Goal: Task Accomplishment & Management: Complete application form

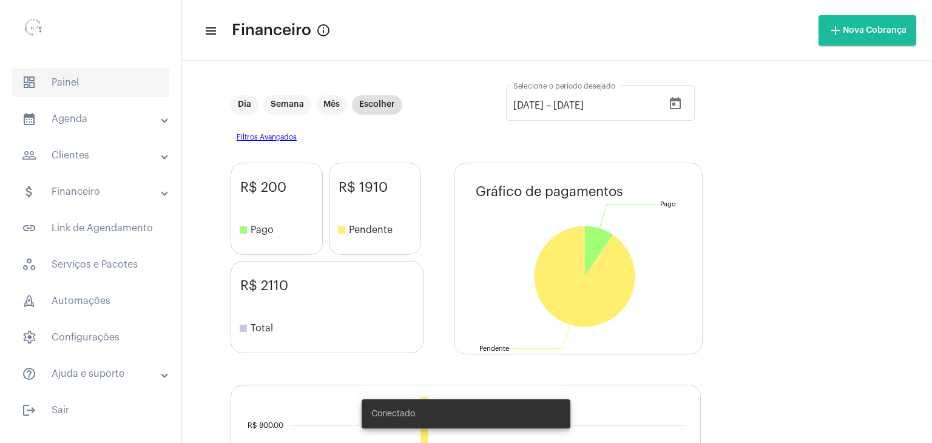
drag, startPoint x: 64, startPoint y: 87, endPoint x: 146, endPoint y: 74, distance: 83.6
click at [65, 88] on span "dashboard Painel" at bounding box center [90, 82] width 157 height 29
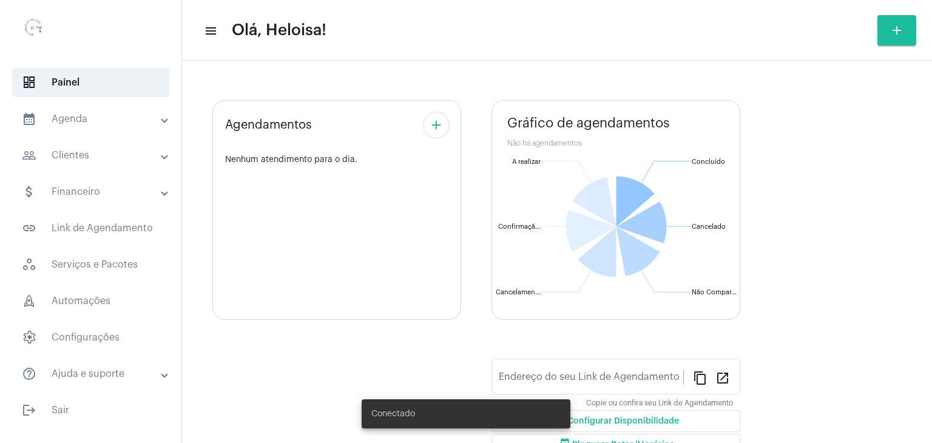
type input "[URL][DOMAIN_NAME]"
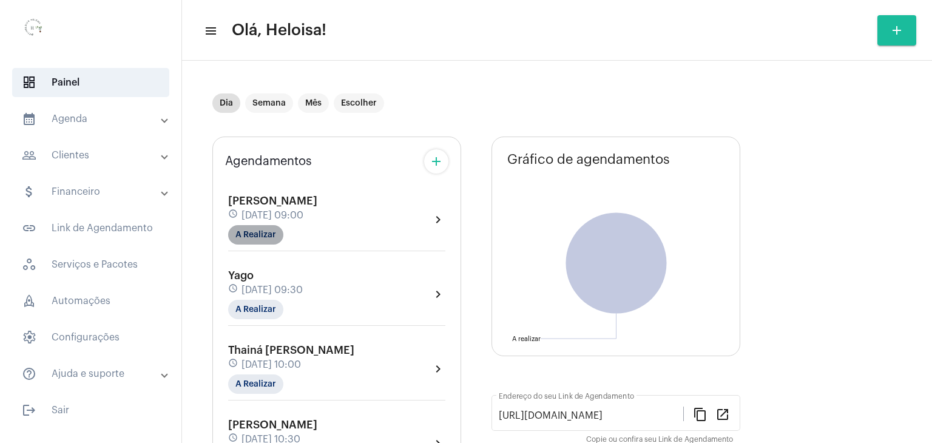
click at [245, 239] on mat-chip "A Realizar" at bounding box center [255, 234] width 55 height 19
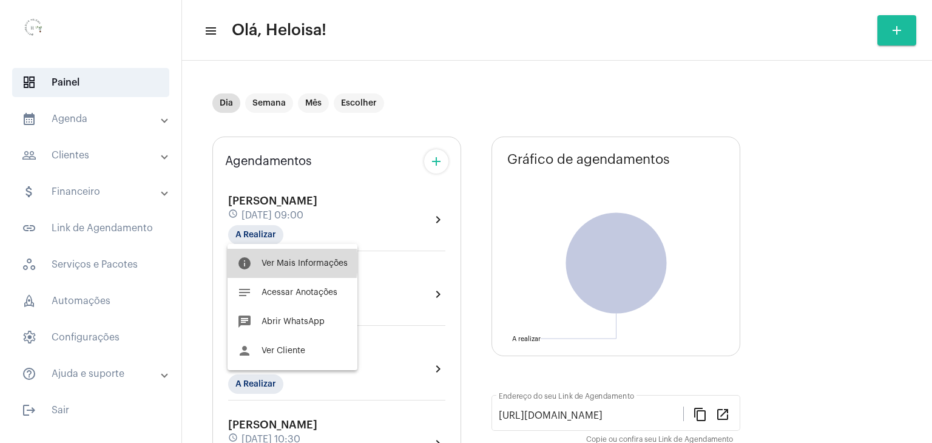
click at [277, 263] on span "Ver Mais Informações" at bounding box center [304, 263] width 86 height 8
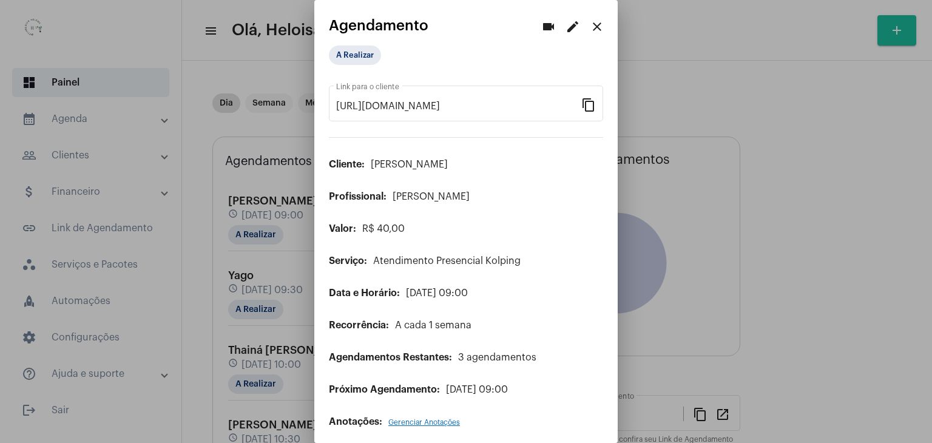
click at [357, 44] on div "A Realizar" at bounding box center [389, 55] width 126 height 24
click at [357, 52] on mat-chip "A Realizar" at bounding box center [355, 54] width 52 height 19
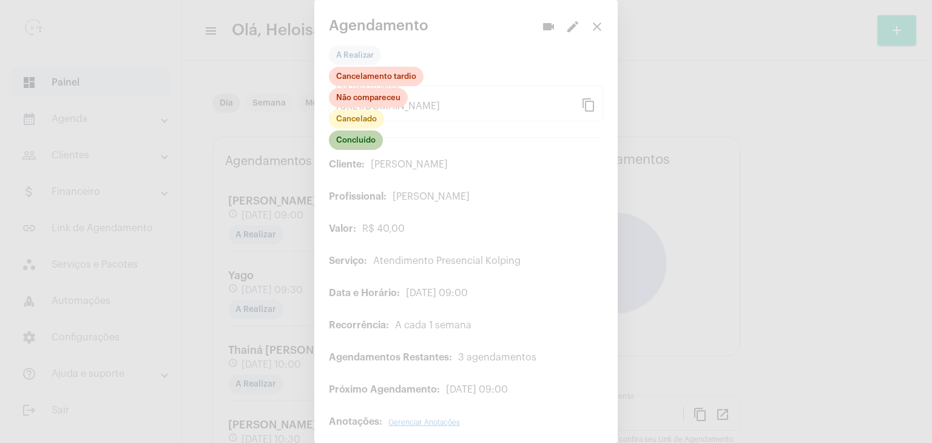
click at [357, 146] on mat-chip "Concluído" at bounding box center [356, 139] width 54 height 19
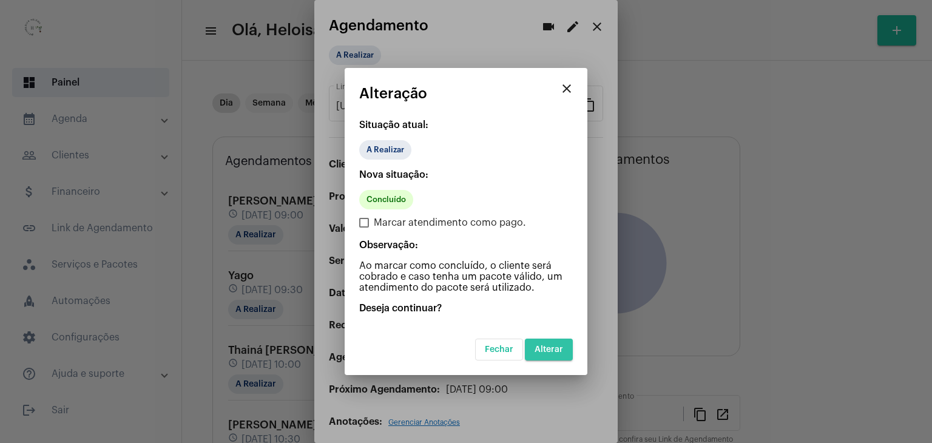
drag, startPoint x: 551, startPoint y: 357, endPoint x: 553, endPoint y: 348, distance: 9.4
click at [551, 356] on button "Alterar" at bounding box center [549, 349] width 48 height 22
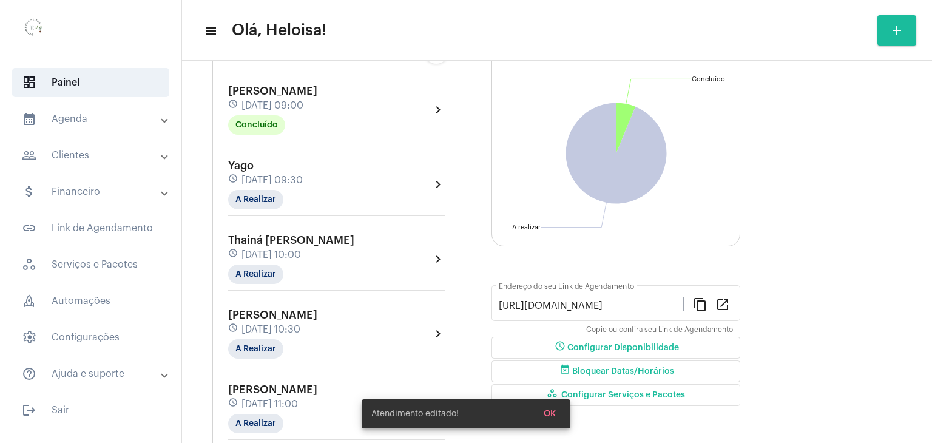
scroll to position [121, 0]
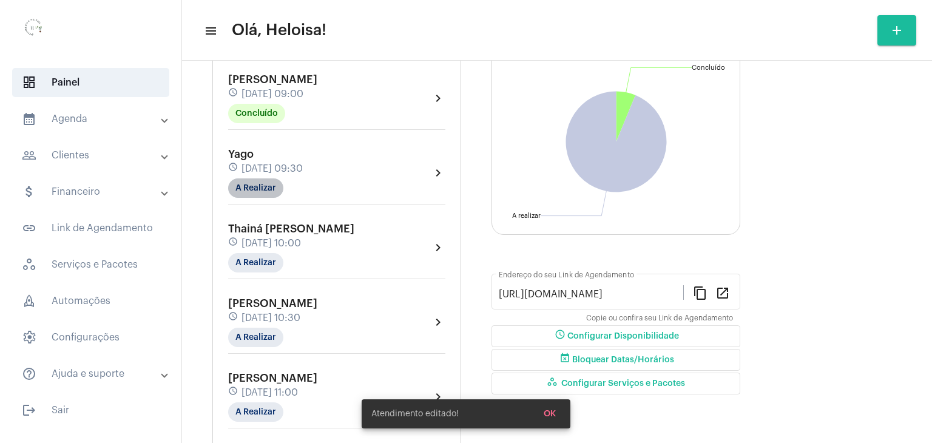
click at [264, 186] on mat-chip "A Realizar" at bounding box center [255, 187] width 55 height 19
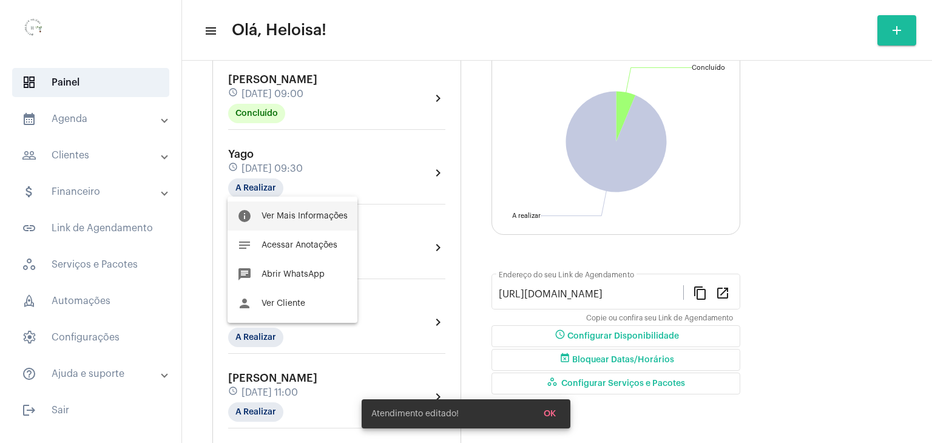
click at [298, 213] on span "Ver Mais Informações" at bounding box center [304, 216] width 86 height 8
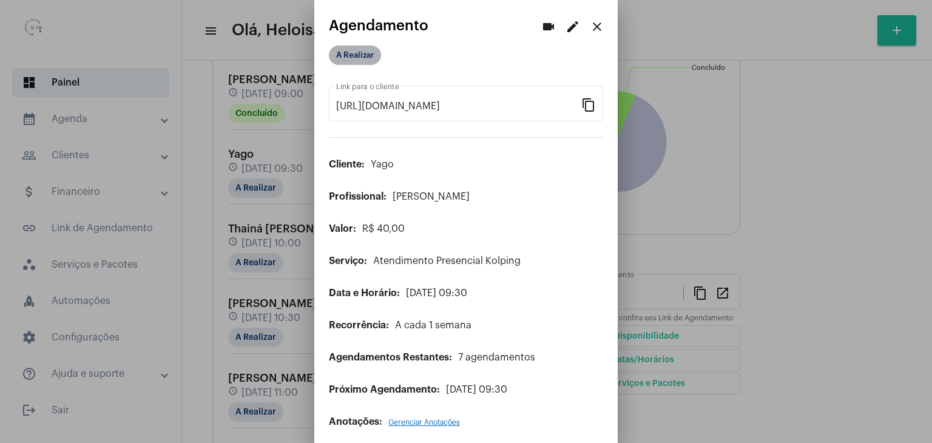
click at [357, 58] on mat-chip "A Realizar" at bounding box center [355, 54] width 52 height 19
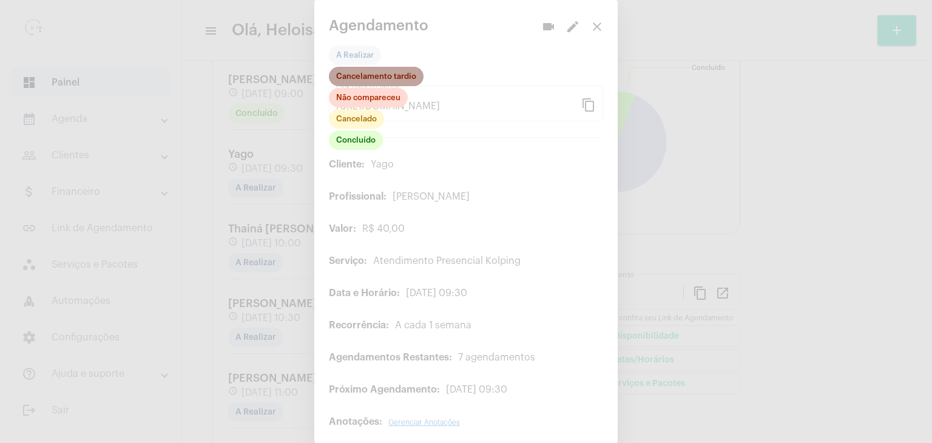
click at [365, 82] on mat-chip "Cancelamento tardio" at bounding box center [376, 76] width 95 height 19
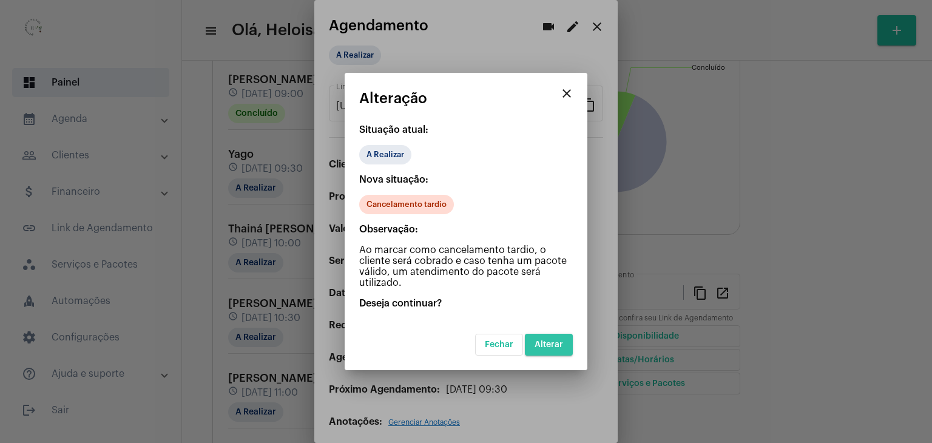
click at [551, 341] on span "Alterar" at bounding box center [548, 344] width 29 height 8
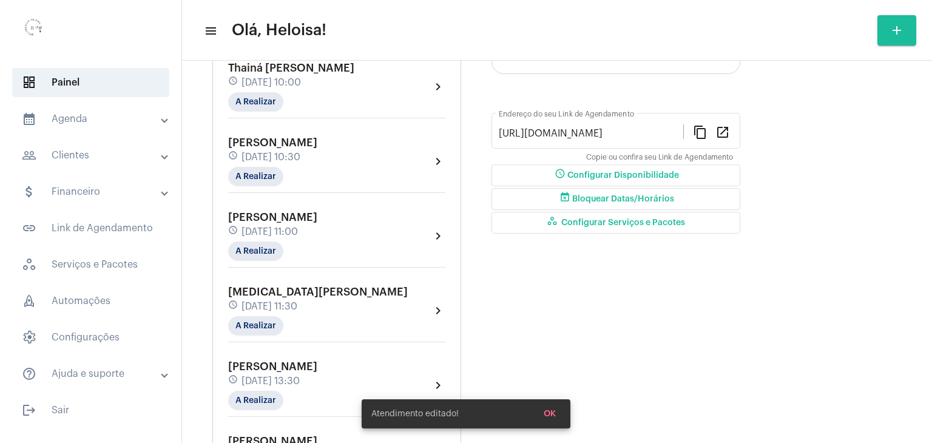
scroll to position [243, 0]
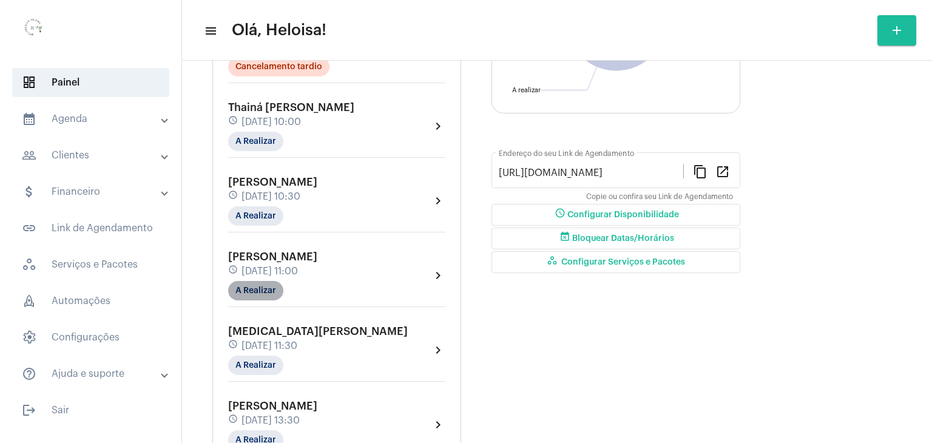
click at [264, 283] on mat-chip "A Realizar" at bounding box center [255, 290] width 55 height 19
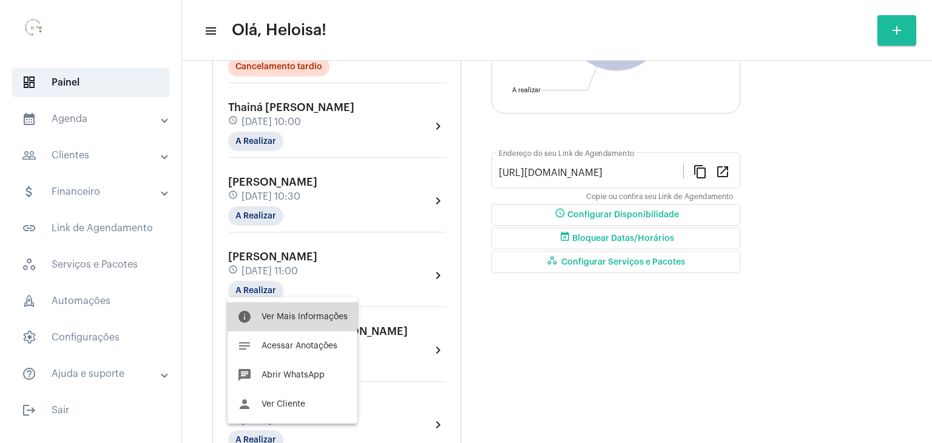
click at [311, 320] on span "Ver Mais Informações" at bounding box center [304, 316] width 86 height 8
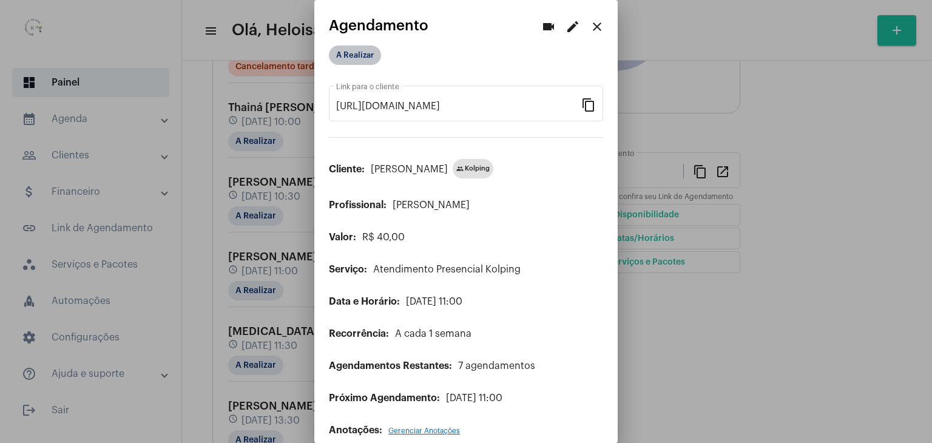
click at [353, 56] on mat-chip "A Realizar" at bounding box center [355, 54] width 52 height 19
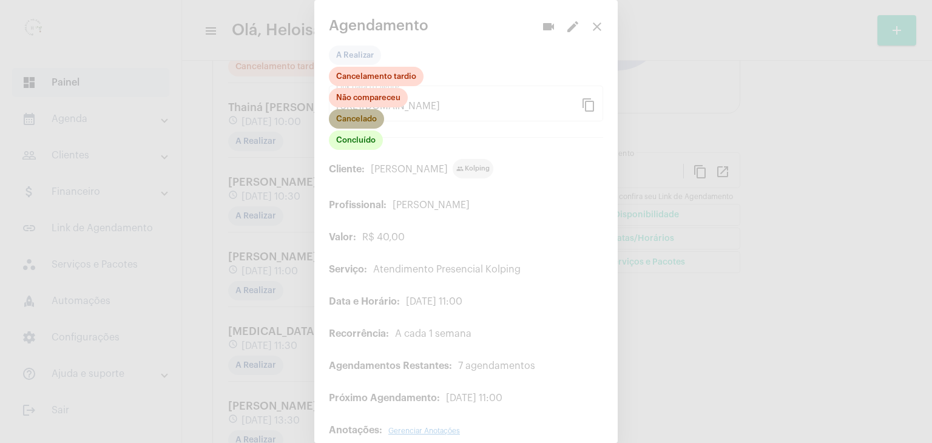
click at [354, 121] on mat-chip "Cancelado" at bounding box center [356, 118] width 55 height 19
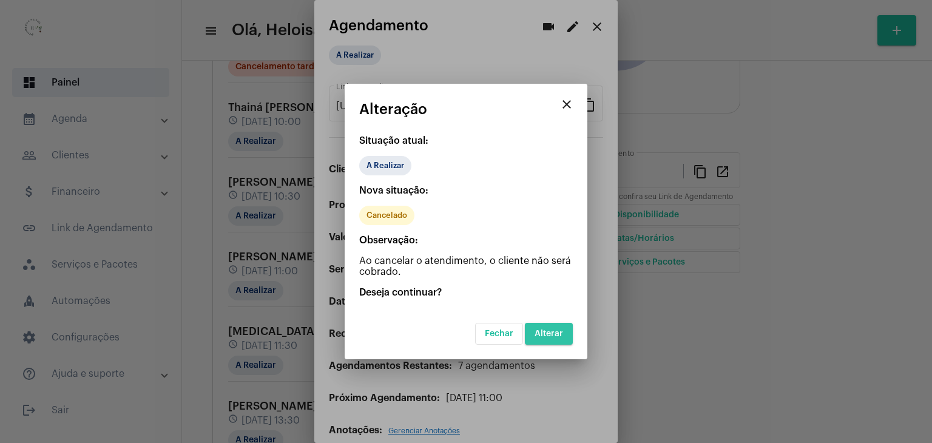
click at [548, 329] on span "Alterar" at bounding box center [548, 333] width 29 height 8
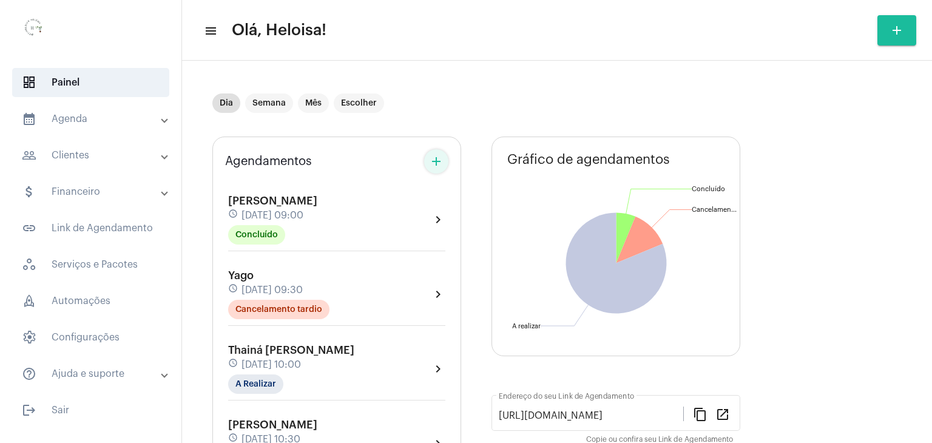
click at [432, 165] on mat-icon "add" at bounding box center [436, 161] width 15 height 15
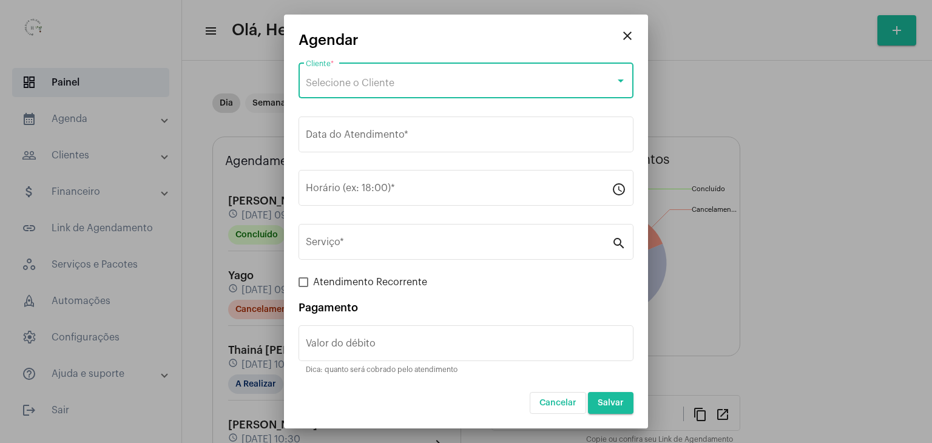
click at [389, 81] on span "Selecione o Cliente" at bounding box center [350, 83] width 89 height 10
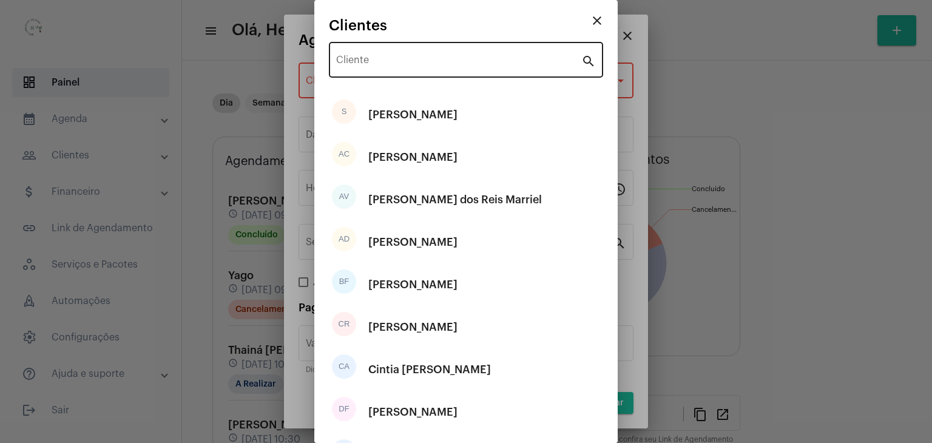
click at [376, 53] on div "Cliente" at bounding box center [458, 58] width 245 height 38
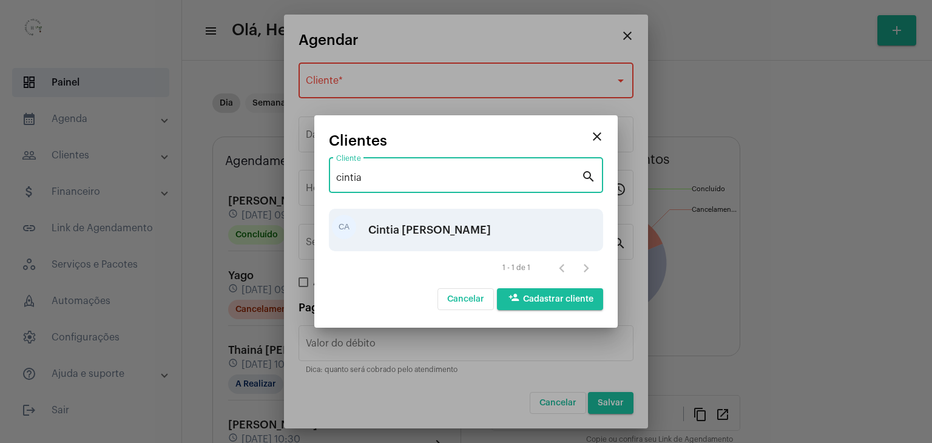
type input "cintia"
click at [443, 231] on div "Cintia [PERSON_NAME]" at bounding box center [429, 230] width 123 height 36
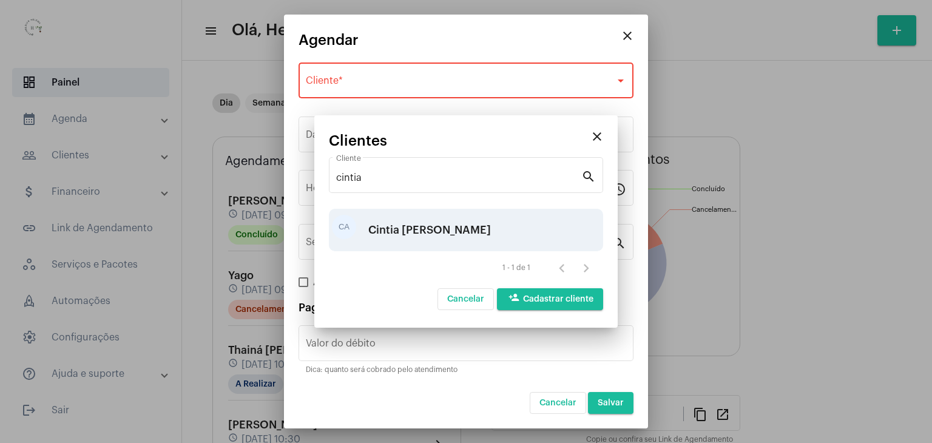
type input "R$"
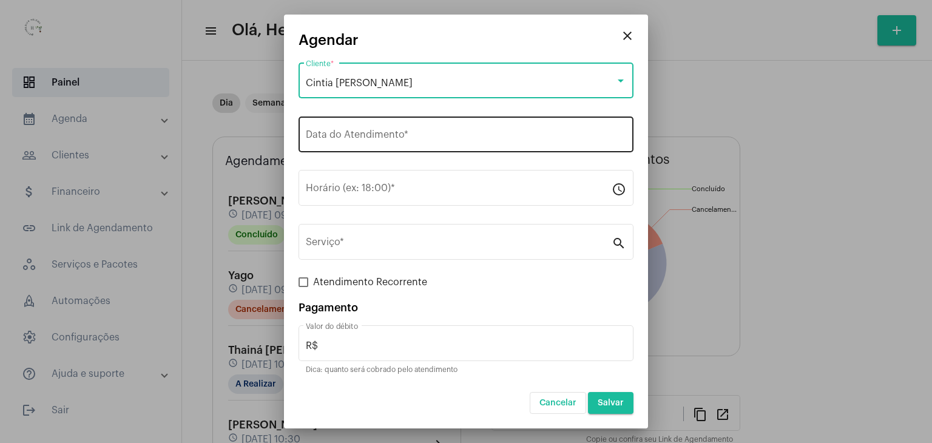
click at [405, 143] on div "Data do Atendimento *" at bounding box center [466, 133] width 320 height 38
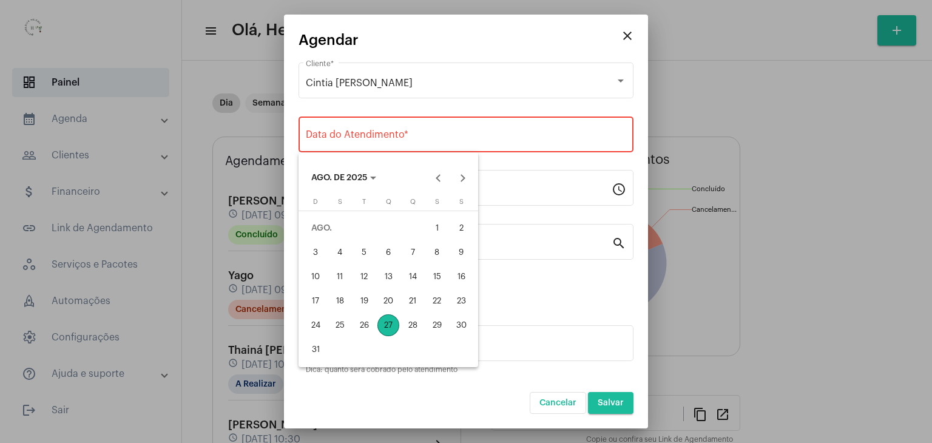
click at [391, 326] on div "27" at bounding box center [388, 325] width 22 height 22
type input "[DATE]"
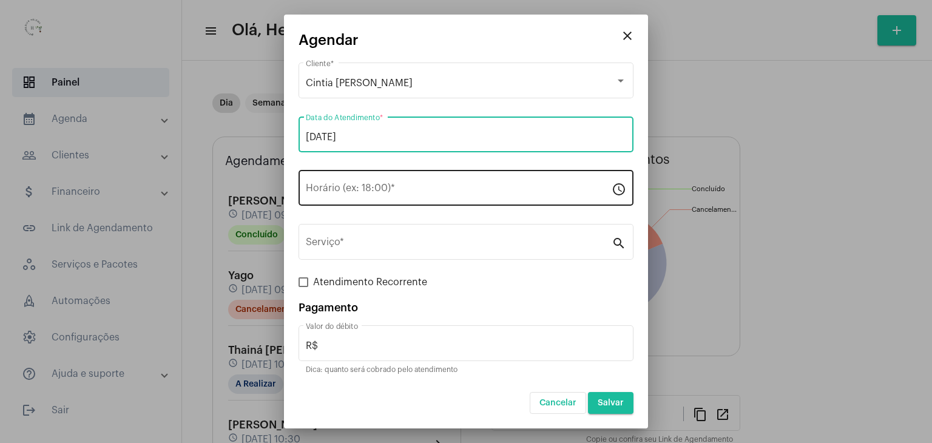
click at [341, 192] on input "Horário (ex: 18:00) *" at bounding box center [459, 190] width 306 height 11
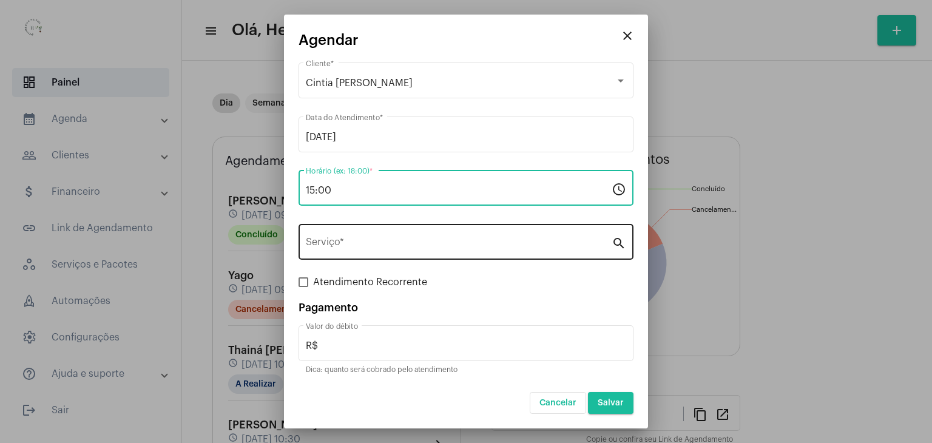
type input "15:00"
click at [405, 246] on input "Serviço *" at bounding box center [459, 244] width 306 height 11
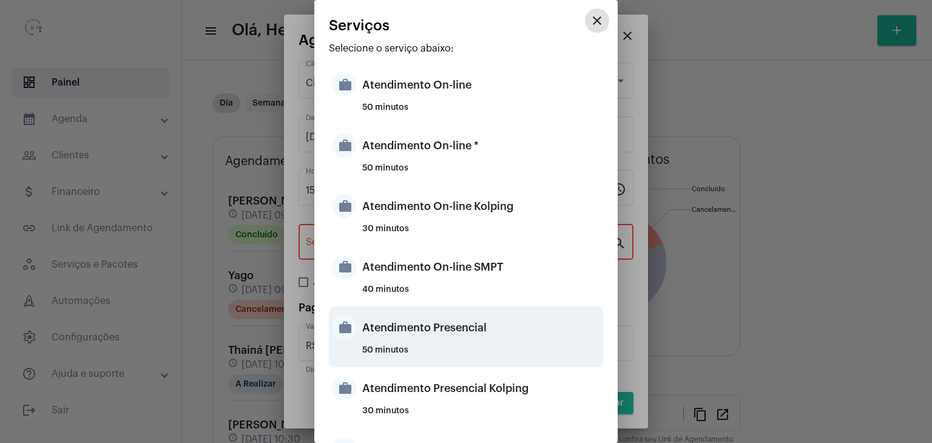
scroll to position [61, 0]
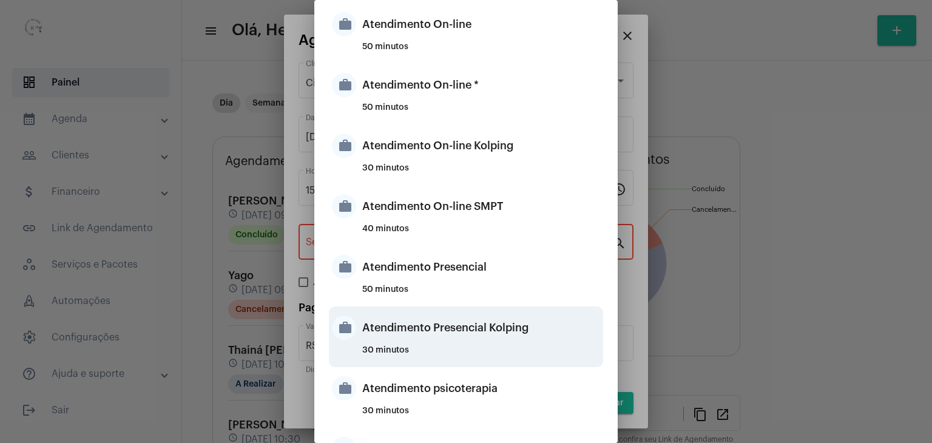
click at [430, 338] on div "Atendimento Presencial Kolping" at bounding box center [481, 327] width 238 height 36
type input "Atendimento Presencial Kolping"
type input "R$ 40"
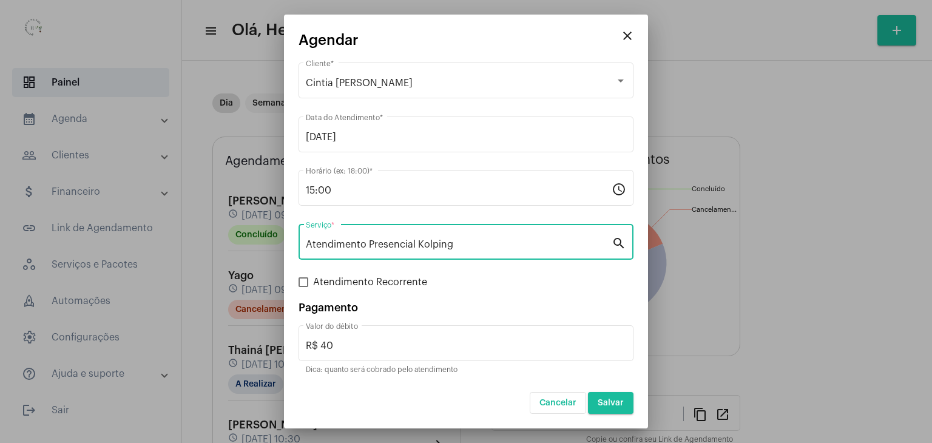
click at [309, 284] on label "Atendimento Recorrente" at bounding box center [362, 282] width 129 height 15
click at [303, 287] on input "Atendimento Recorrente" at bounding box center [303, 287] width 1 height 1
checkbox input "true"
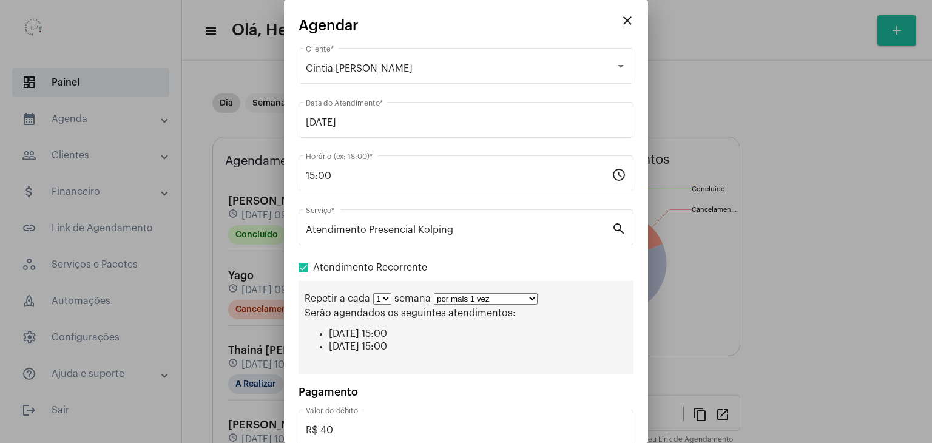
click at [458, 299] on select "por mais 1 vez por mais 2 vezes por mais 3 vezes por mais 4 vezes por mais 5 ve…" at bounding box center [486, 299] width 104 height 12
select select "9: 10"
click at [434, 293] on select "por mais 1 vez por mais 2 vezes por mais 3 vezes por mais 4 vezes por mais 5 ve…" at bounding box center [486, 299] width 104 height 12
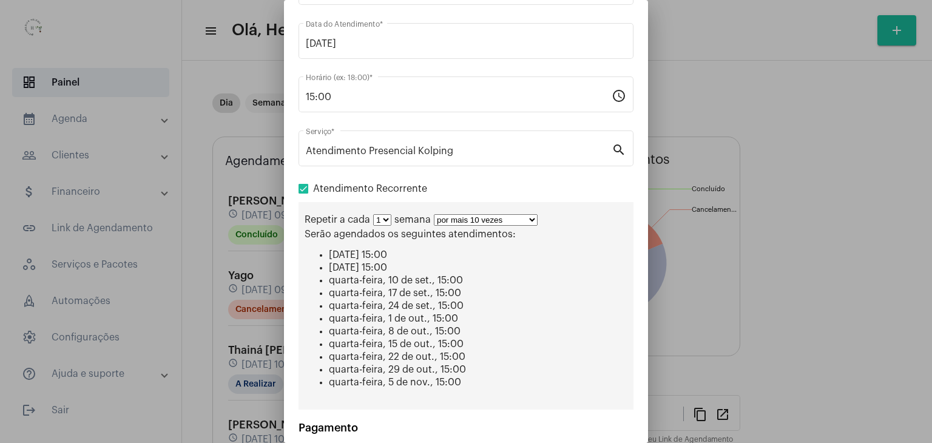
scroll to position [180, 0]
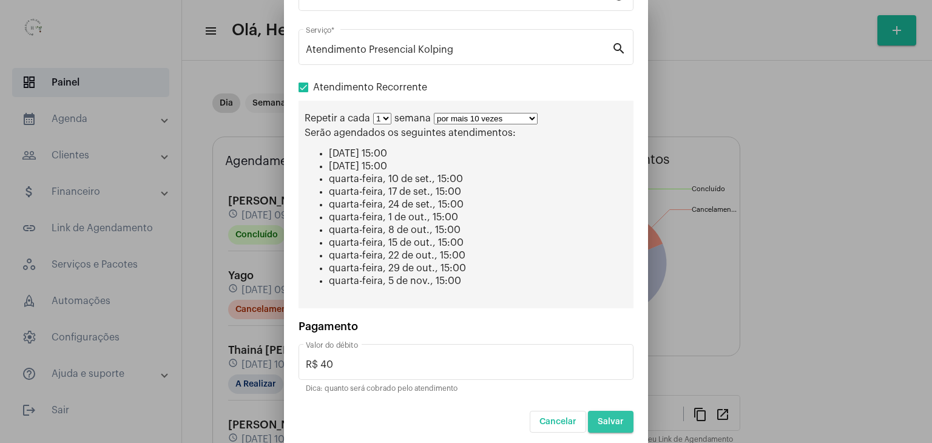
click at [605, 411] on button "Salvar" at bounding box center [610, 422] width 45 height 22
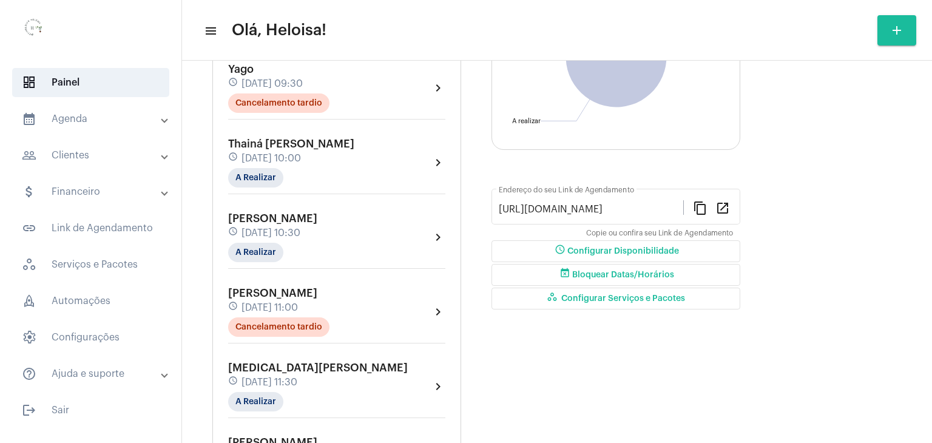
scroll to position [187, 0]
